Goal: Task Accomplishment & Management: Use online tool/utility

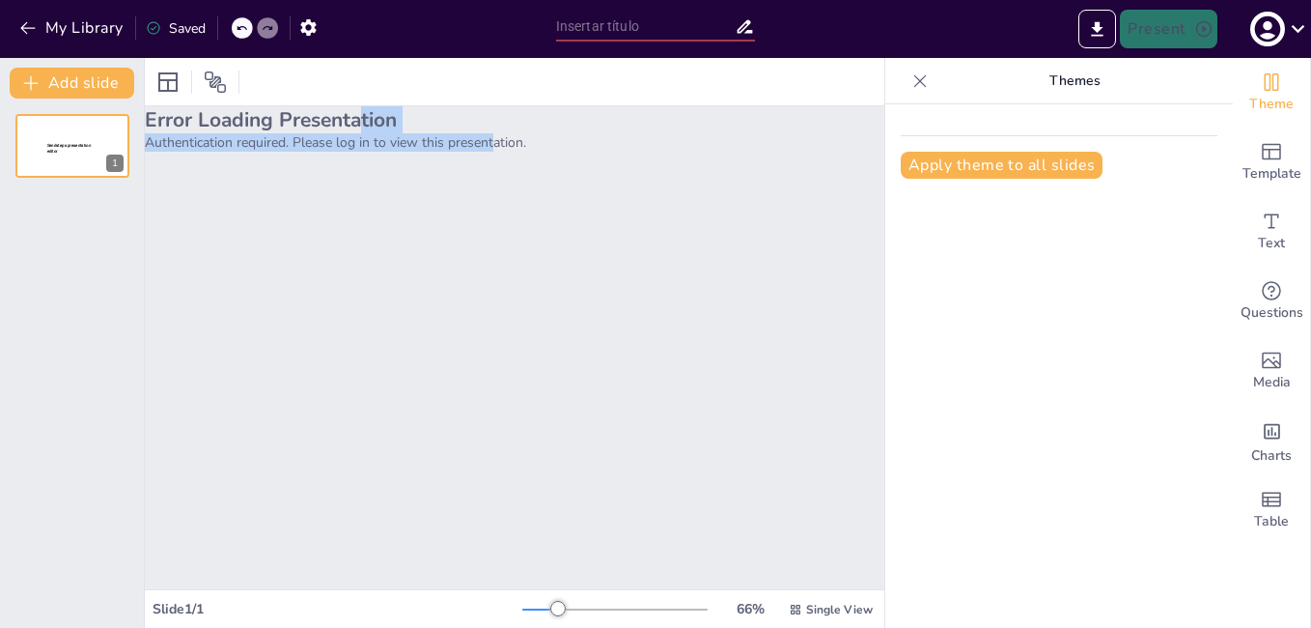
drag, startPoint x: 357, startPoint y: 126, endPoint x: 496, endPoint y: 143, distance: 140.1
click at [496, 143] on div "Error Loading Presentation Authentication required. Please log in to view this …" at bounding box center [515, 128] width 740 height 45
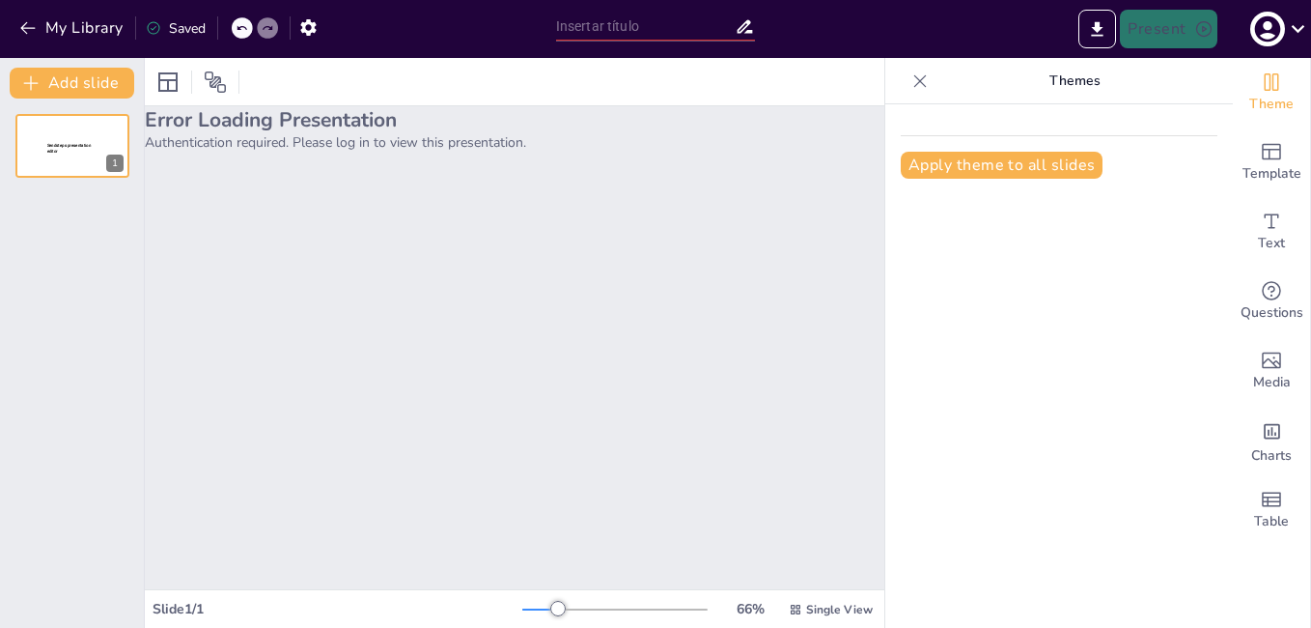
drag, startPoint x: 496, startPoint y: 143, endPoint x: 674, endPoint y: 303, distance: 239.3
click at [674, 303] on div "Error Loading Presentation Authentication required. Please log in to view this …" at bounding box center [515, 347] width 740 height 483
